Goal: Check status: Check status

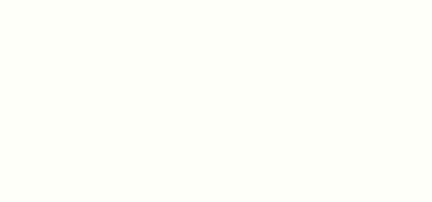
click at [246, 104] on img at bounding box center [216, 101] width 68 height 14
